Goal: Find specific page/section: Find specific page/section

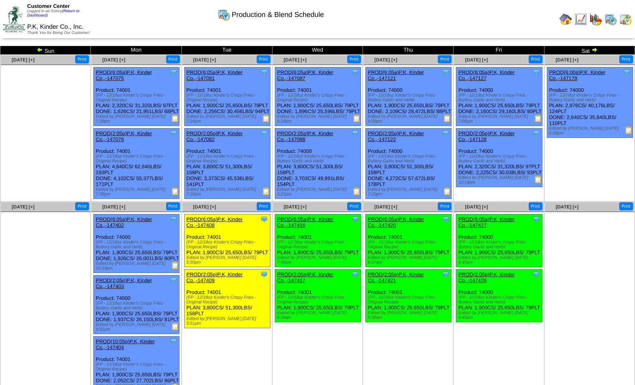
scroll to position [76, 0]
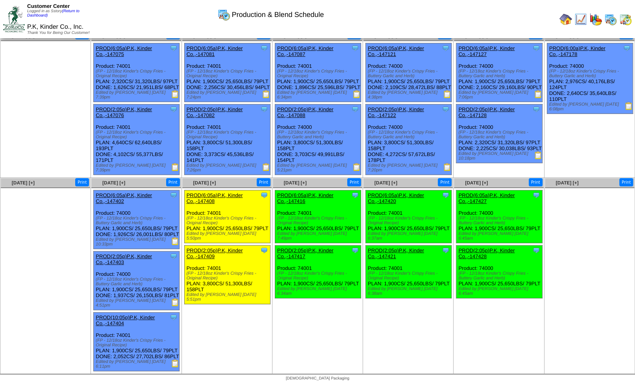
click at [580, 19] on img at bounding box center [581, 19] width 13 height 13
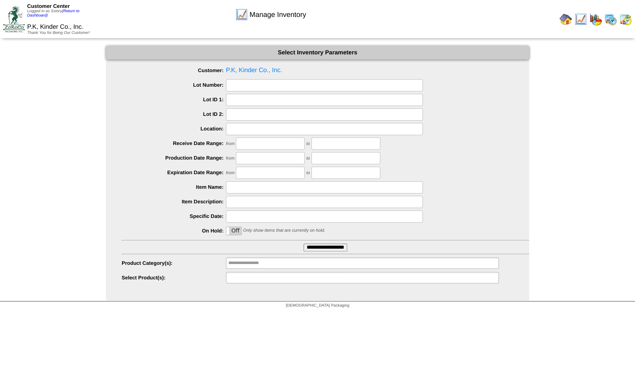
click at [249, 278] on input "text" at bounding box center [253, 278] width 50 height 10
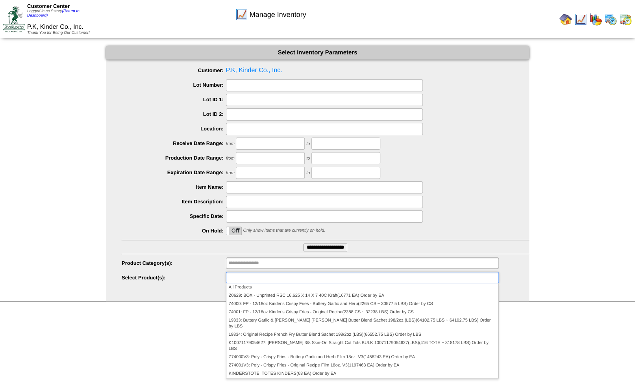
type input "**********"
click at [451, 200] on div at bounding box center [326, 202] width 408 height 12
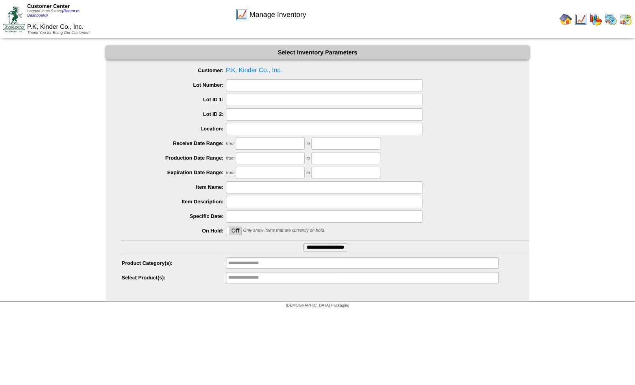
click at [627, 19] on img at bounding box center [625, 19] width 13 height 13
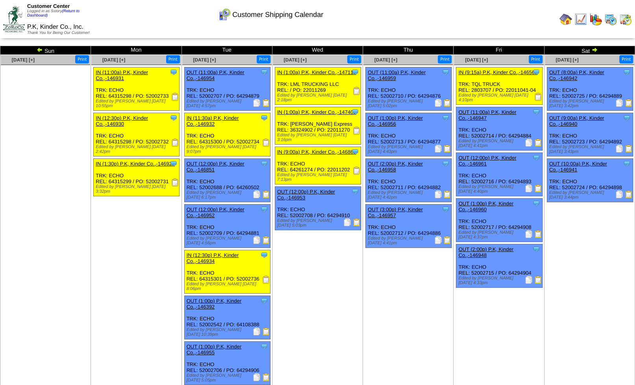
click at [594, 52] on img at bounding box center [595, 49] width 6 height 6
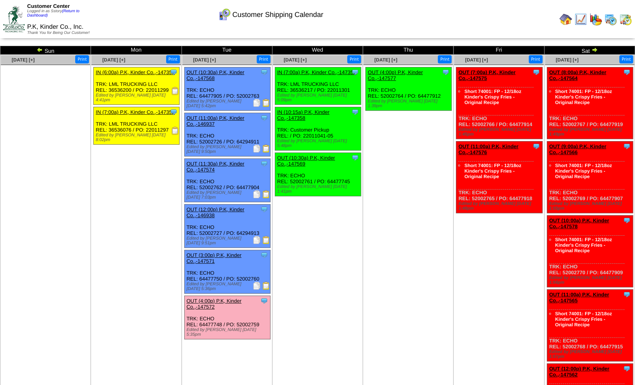
click at [612, 21] on img at bounding box center [611, 19] width 13 height 13
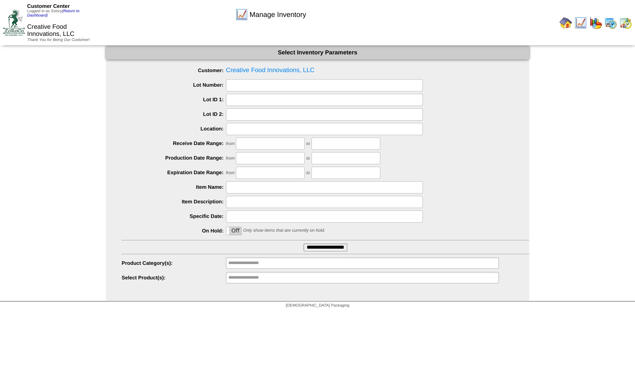
scroll to position [96, 0]
click at [625, 27] on img at bounding box center [625, 23] width 13 height 13
